Goal: Obtain resource: Download file/media

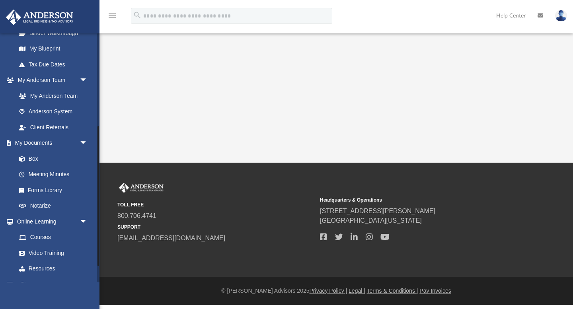
scroll to position [167, 0]
click at [33, 147] on link "My Documents arrow_drop_down" at bounding box center [53, 144] width 94 height 16
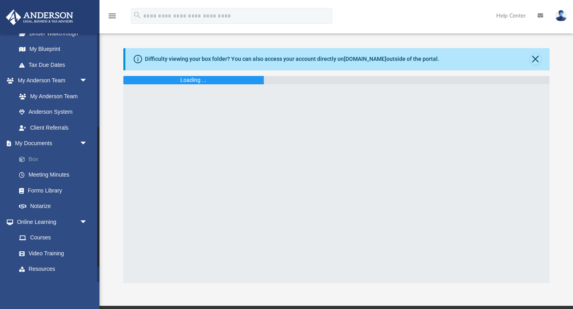
click at [33, 155] on link "Box" at bounding box center [55, 159] width 88 height 16
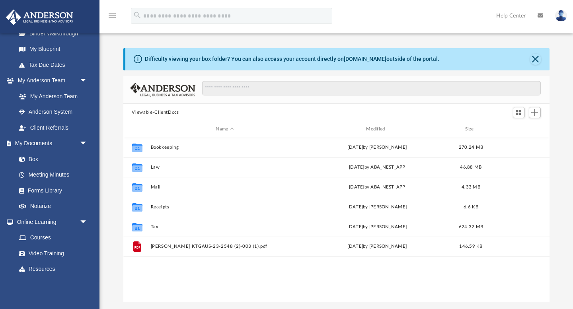
scroll to position [181, 426]
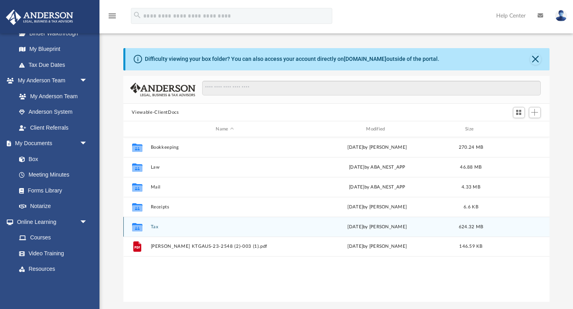
click at [155, 224] on button "Tax" at bounding box center [224, 226] width 149 height 5
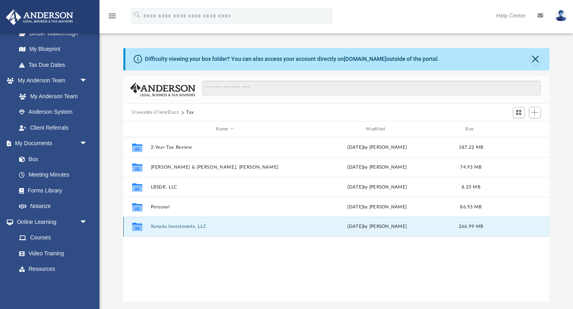
click at [196, 226] on button "Xanadu Investments, LLC" at bounding box center [224, 226] width 149 height 5
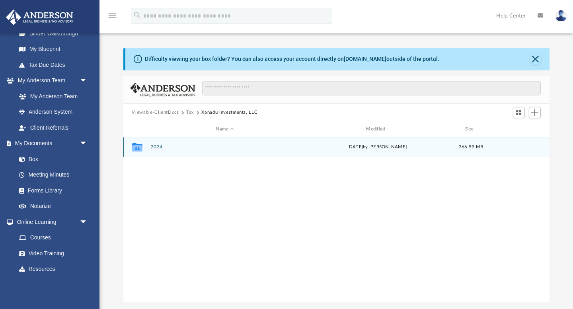
click at [157, 148] on button "2024" at bounding box center [224, 147] width 149 height 5
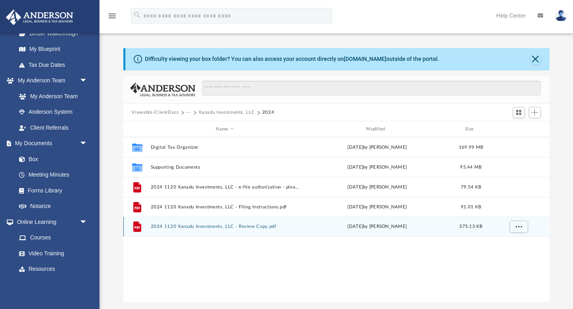
click at [251, 229] on button "2024 1120 Xanadu Investments, LLC - Review Copy.pdf" at bounding box center [224, 226] width 149 height 5
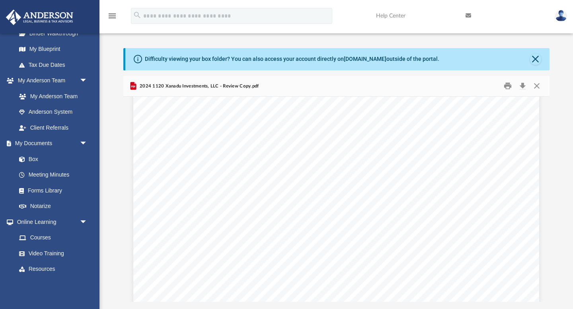
scroll to position [3515, 0]
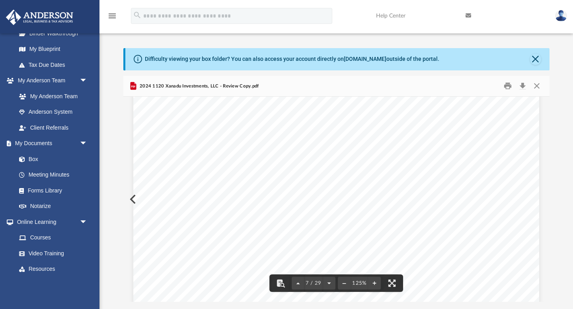
drag, startPoint x: 515, startPoint y: 227, endPoint x: 476, endPoint y: 226, distance: 39.8
click at [476, 226] on div "Form OMB No. 1545-0233 Department of the Treasury Internal Revenue Service 4197…" at bounding box center [336, 71] width 406 height 525
drag, startPoint x: 476, startPoint y: 226, endPoint x: 503, endPoint y: 225, distance: 27.1
click at [503, 225] on div "Form OMB No. 1545-0233 Department of the Treasury Internal Revenue Service 4197…" at bounding box center [336, 71] width 406 height 525
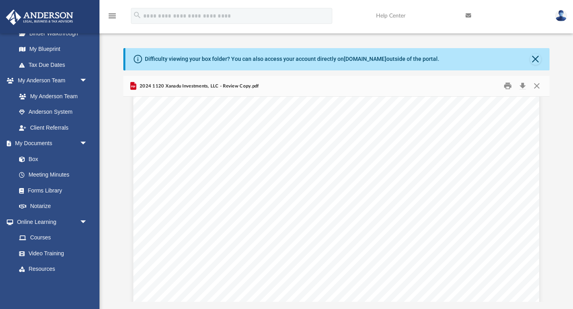
scroll to position [4547, 0]
